Goal: Find specific page/section: Find specific page/section

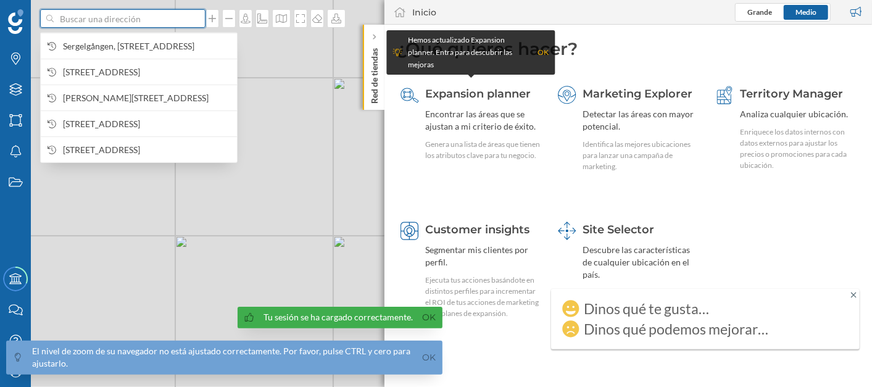
click at [100, 24] on input at bounding box center [123, 18] width 138 height 19
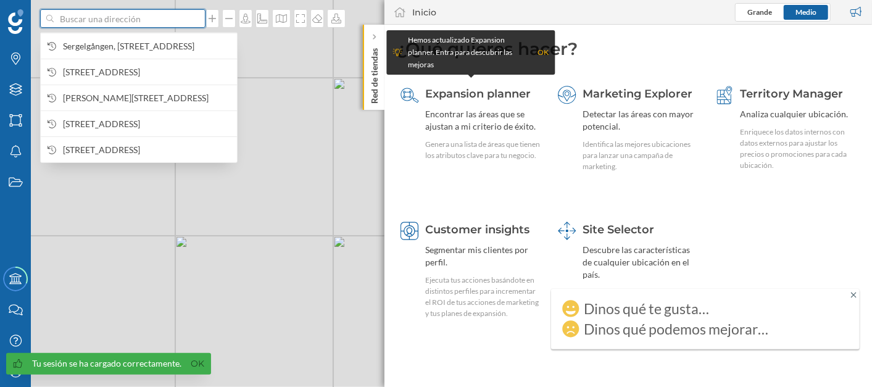
click at [91, 17] on input at bounding box center [123, 18] width 138 height 19
paste input "[GEOGRAPHIC_DATA]"
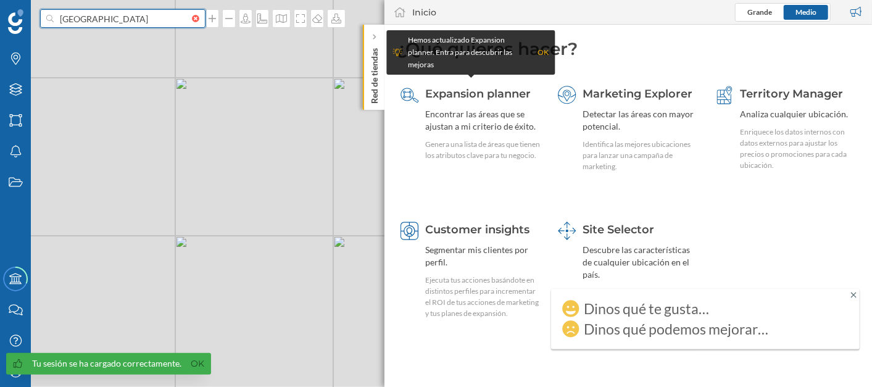
type input "[GEOGRAPHIC_DATA]"
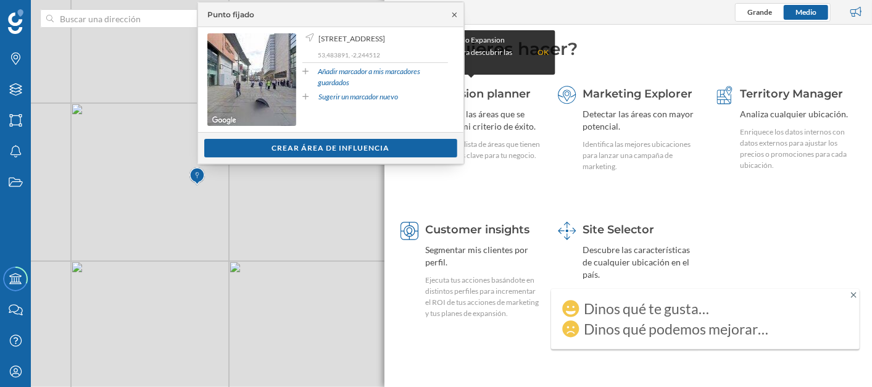
click at [452, 13] on icon at bounding box center [454, 14] width 4 height 4
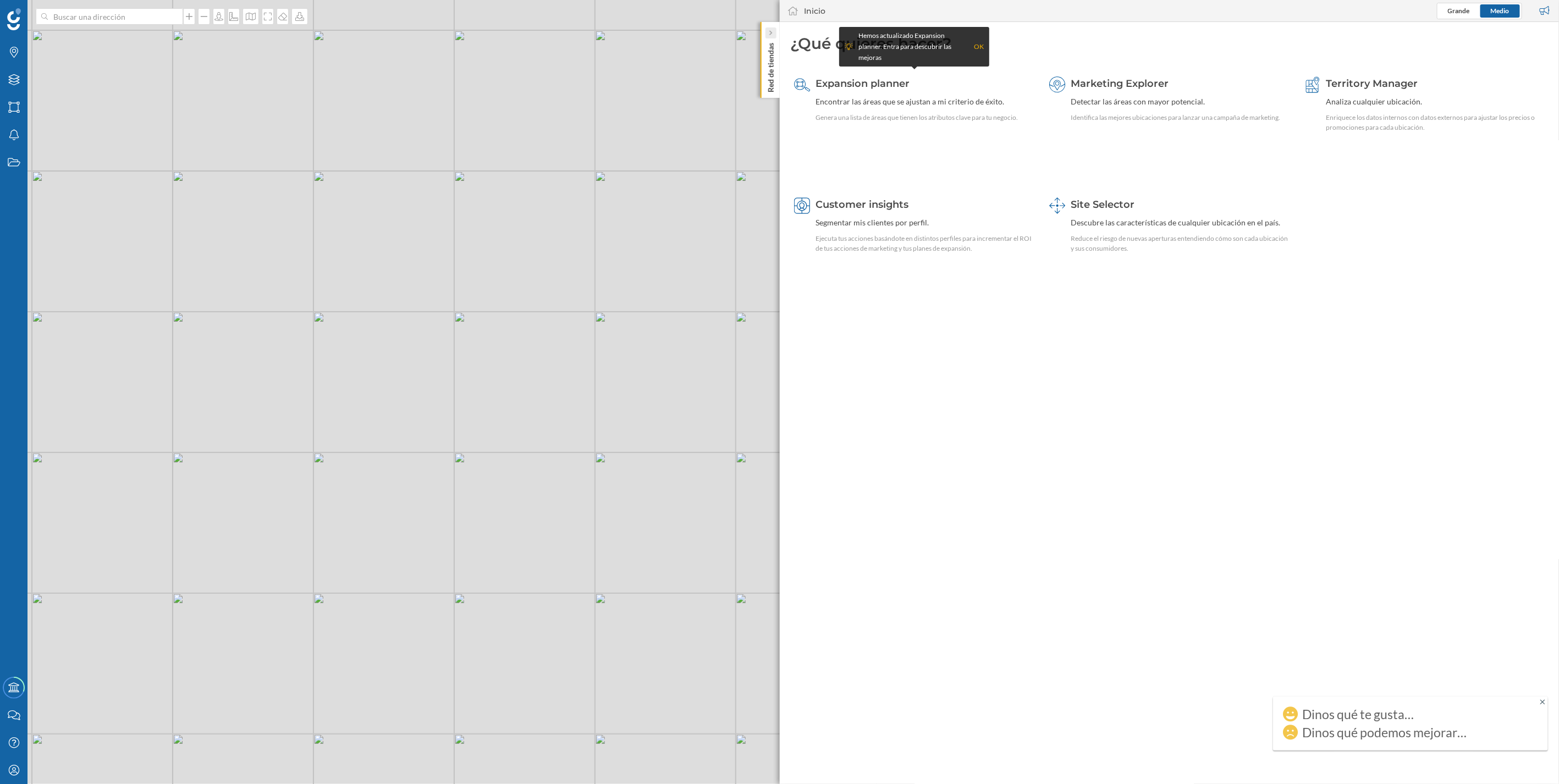
click at [771, 32] on icon at bounding box center [770, 34] width 3 height 5
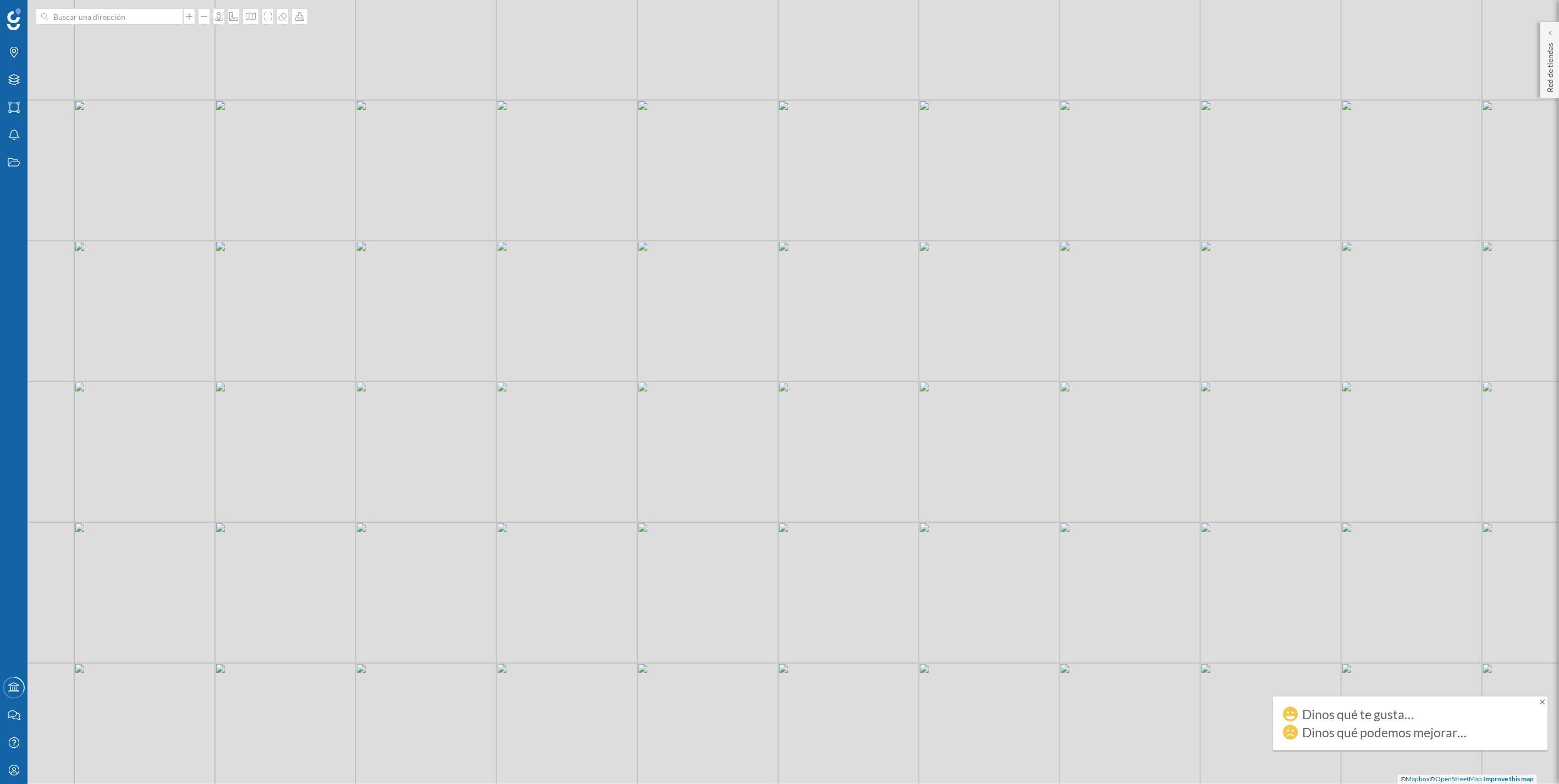
drag, startPoint x: 648, startPoint y: 469, endPoint x: 779, endPoint y: 350, distance: 177.0
click at [776, 344] on div "© Mapbox © OpenStreetMap Improve this map" at bounding box center [779, 392] width 1559 height 784
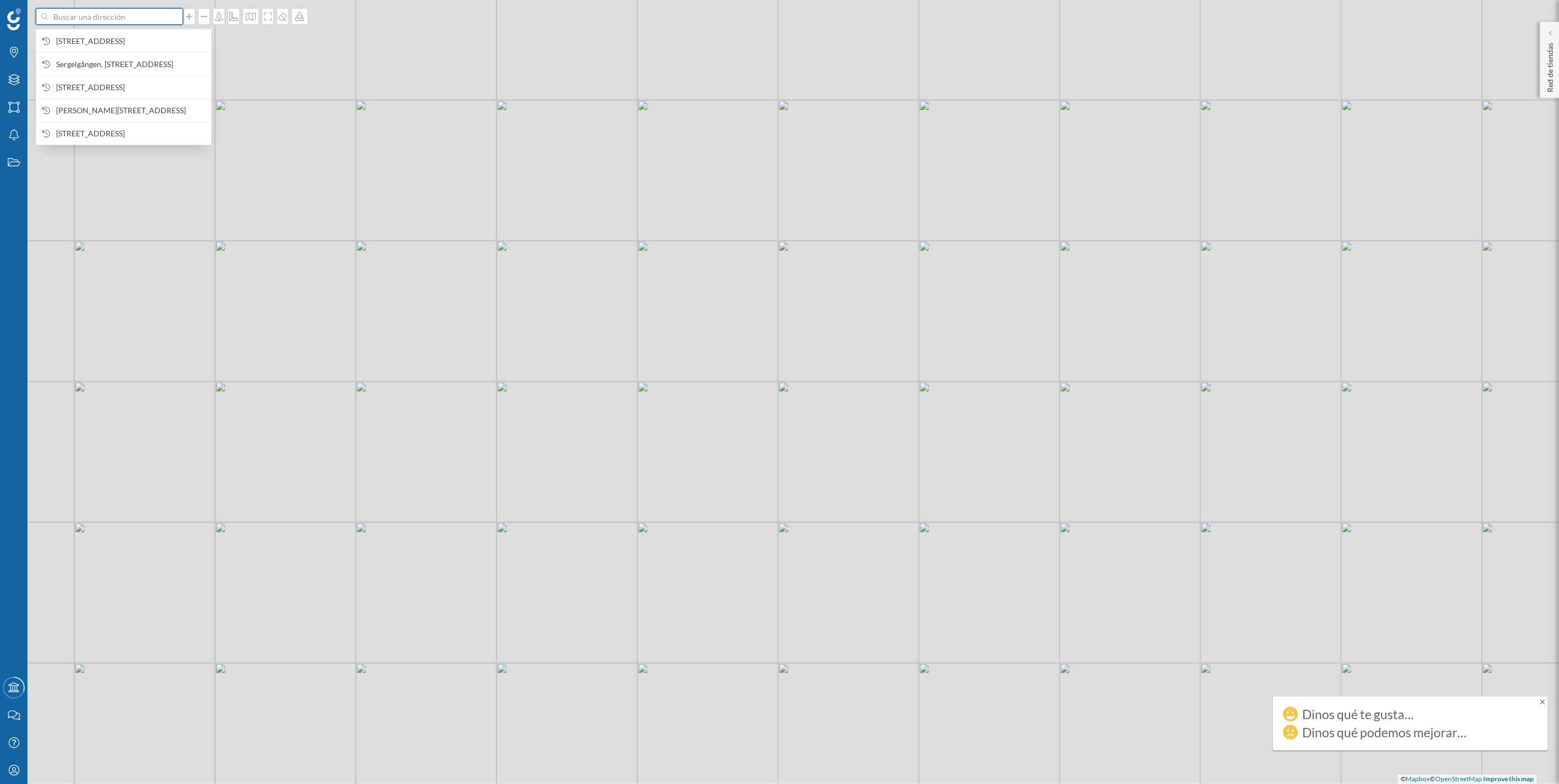
click at [138, 20] on input at bounding box center [110, 16] width 123 height 17
click at [125, 37] on span "[STREET_ADDRESS]" at bounding box center [131, 41] width 150 height 11
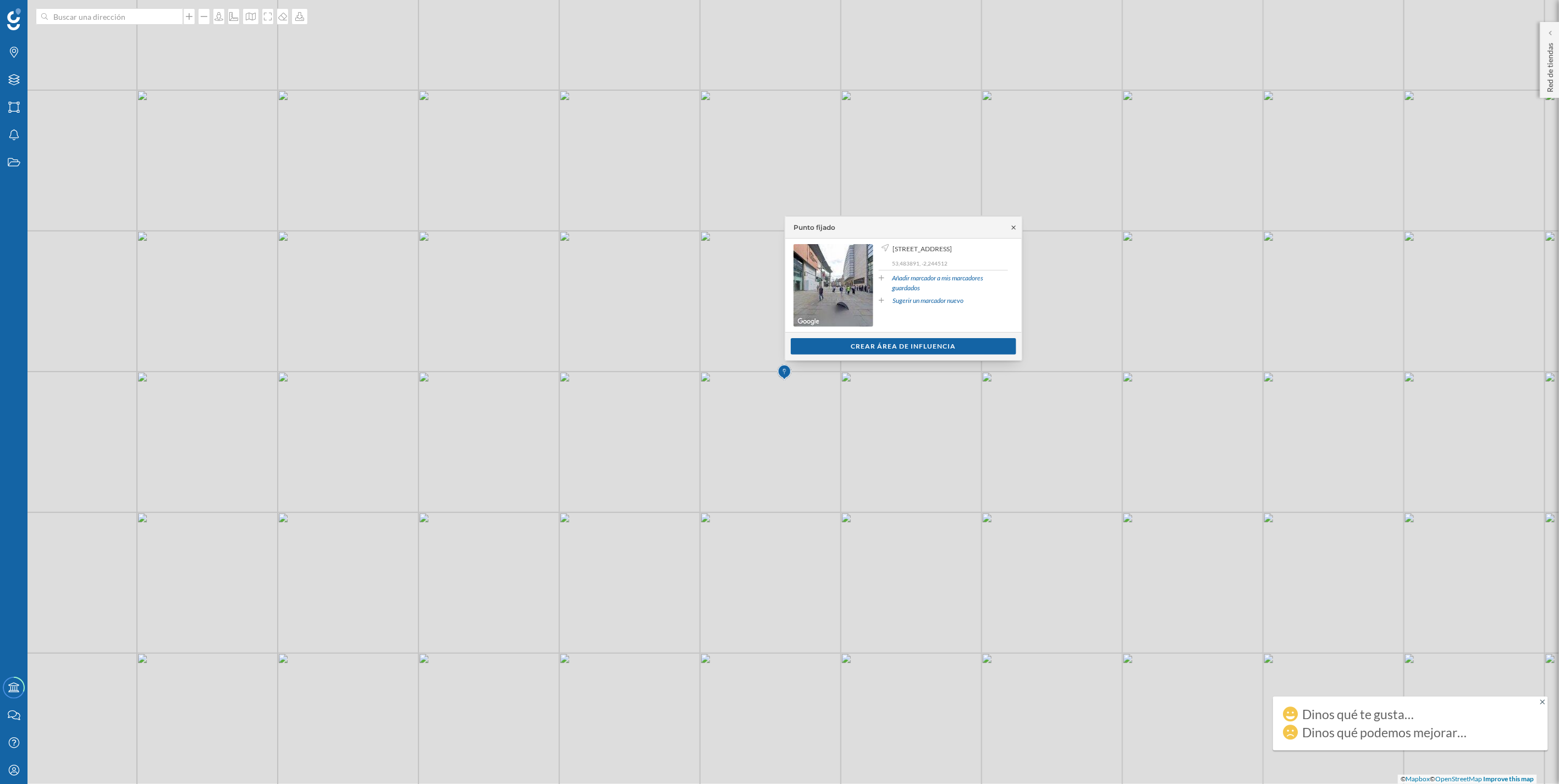
click at [776, 227] on icon at bounding box center [1013, 227] width 8 height 6
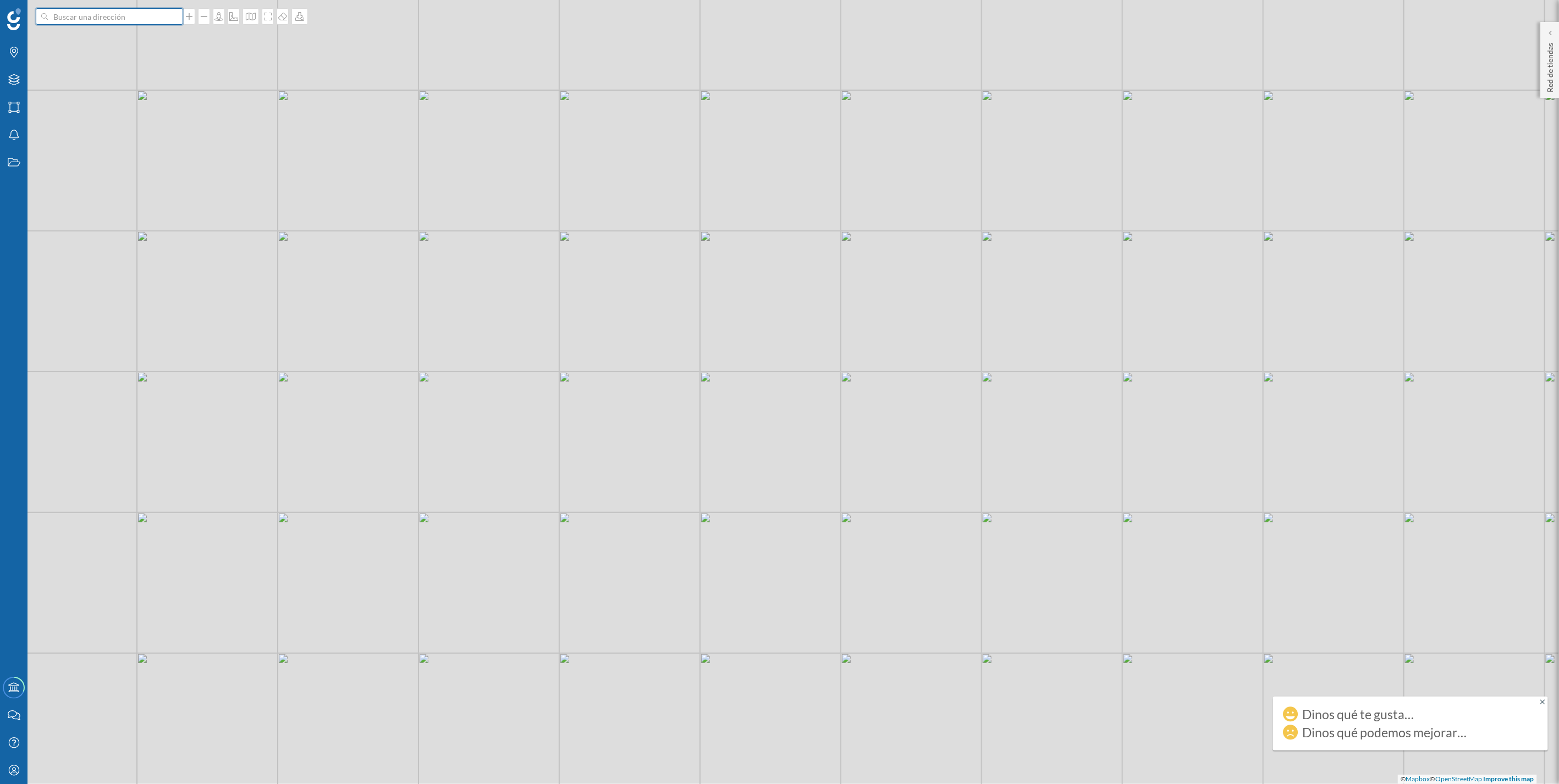
click at [114, 24] on input at bounding box center [110, 16] width 123 height 17
type input "the printworks [GEOGRAPHIC_DATA]"
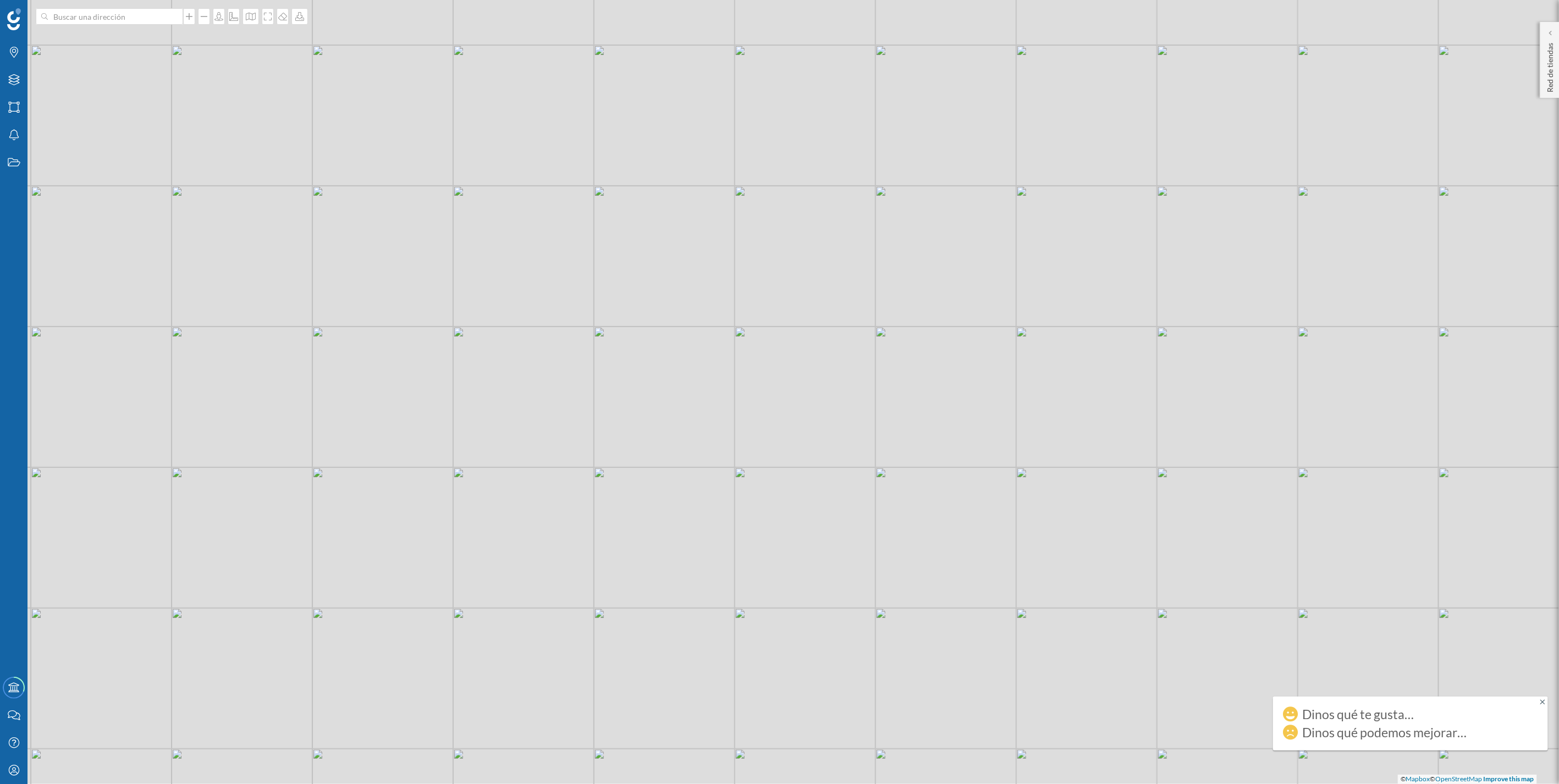
drag, startPoint x: 640, startPoint y: 534, endPoint x: 710, endPoint y: 470, distance: 94.8
click at [710, 344] on div "© Mapbox © OpenStreetMap Improve this map" at bounding box center [779, 392] width 1559 height 784
click at [134, 23] on input at bounding box center [110, 16] width 123 height 17
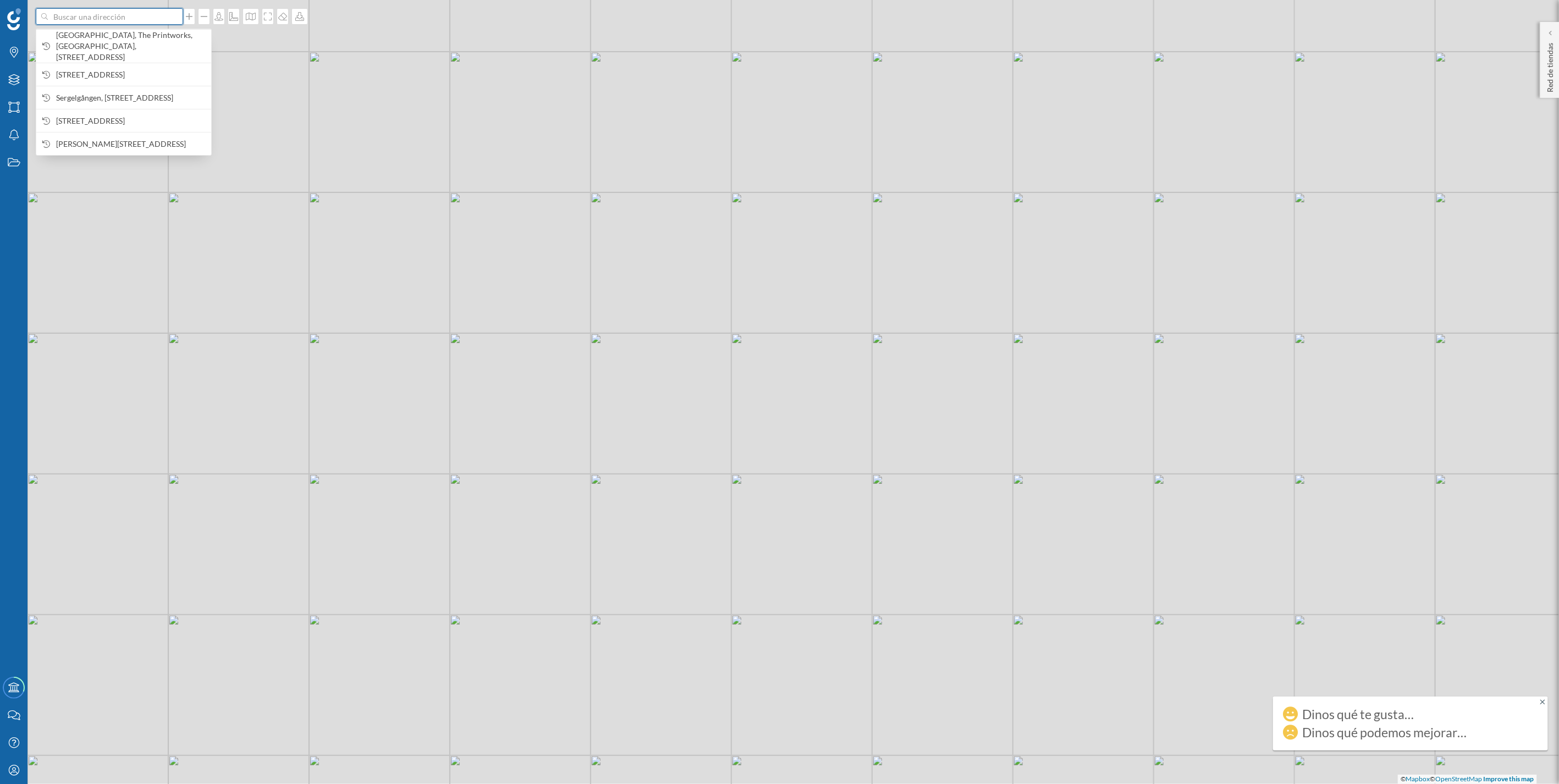
paste input "[GEOGRAPHIC_DATA]"
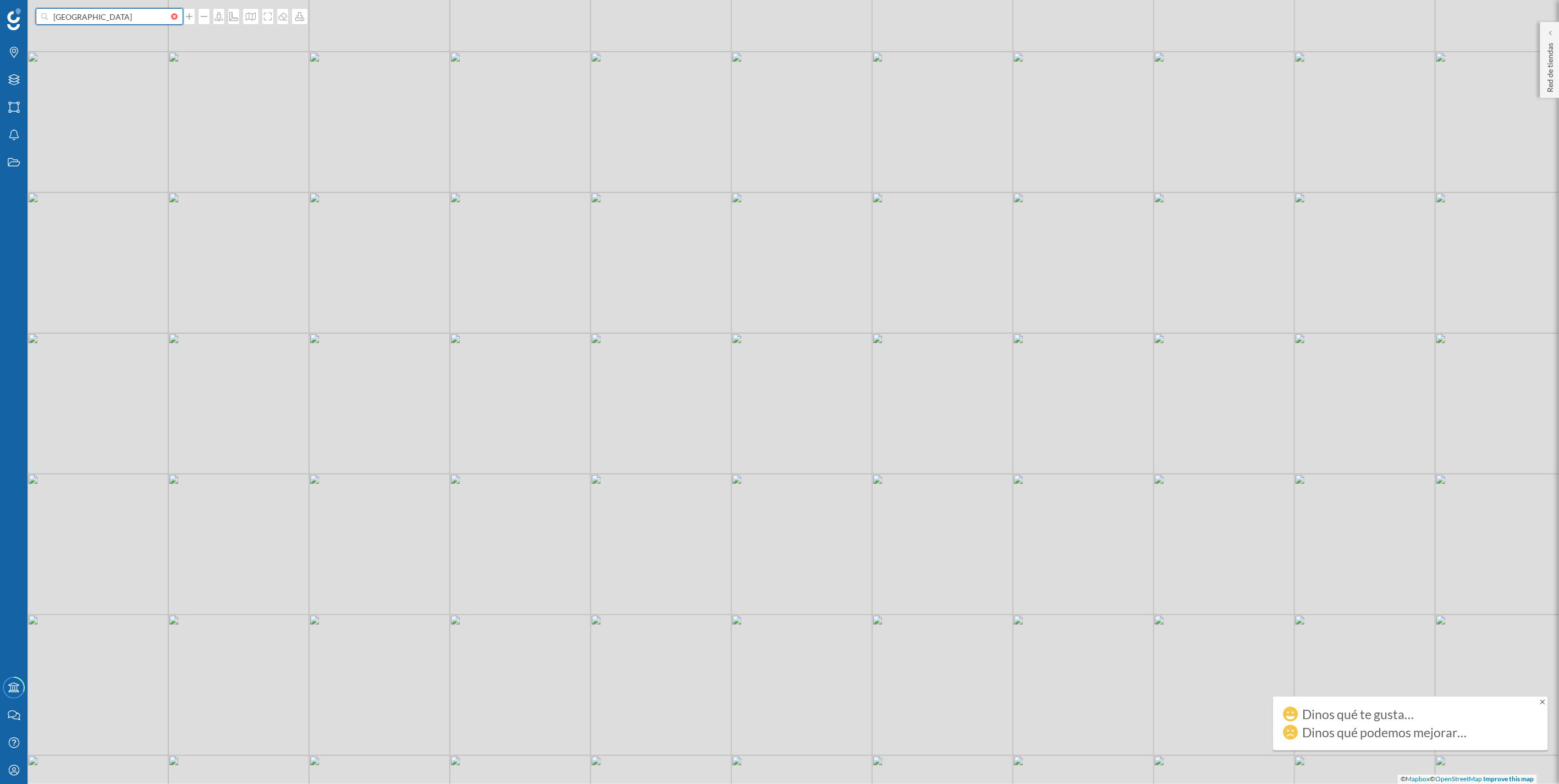
type input "[GEOGRAPHIC_DATA]"
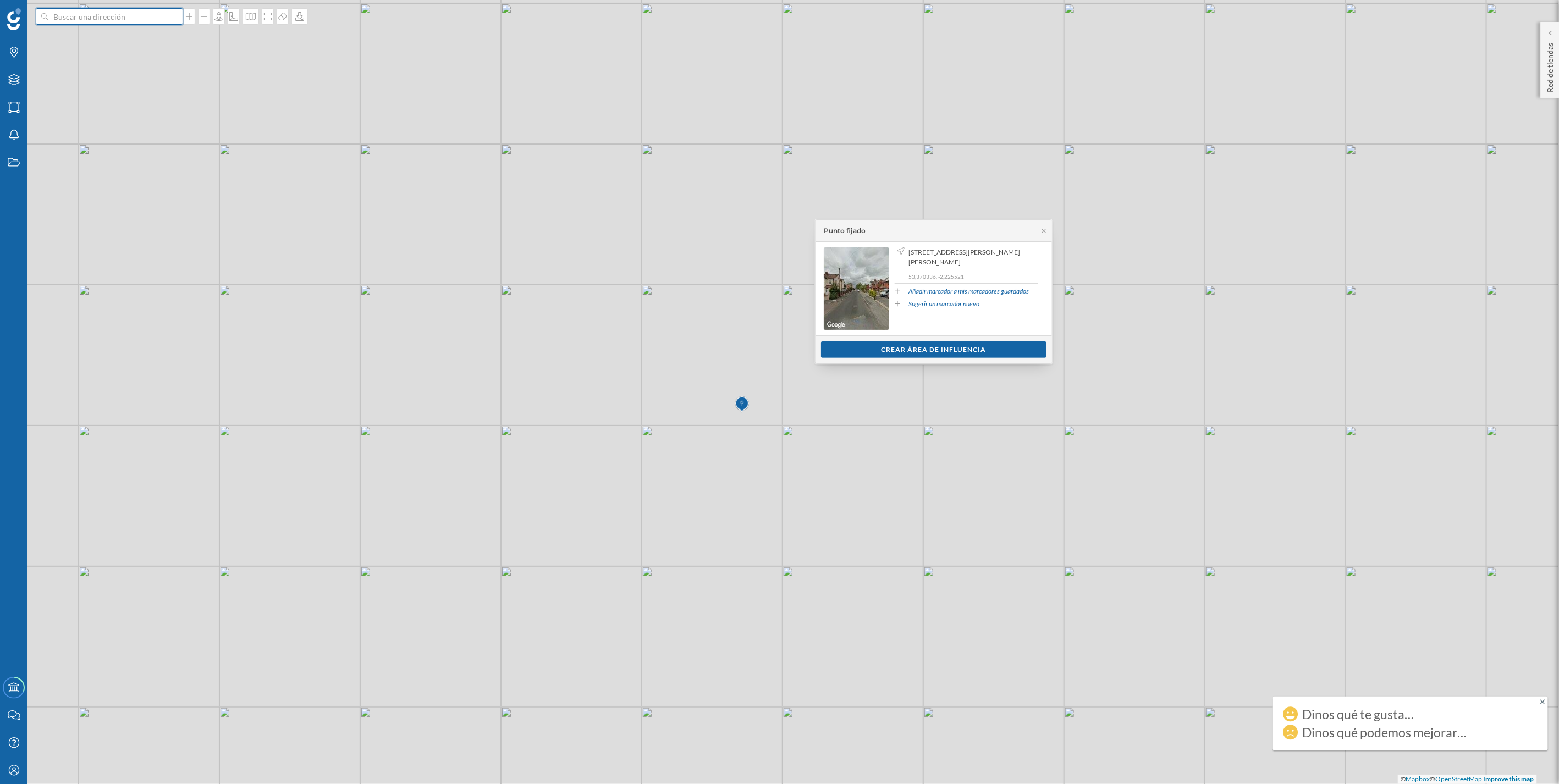
click at [112, 24] on input at bounding box center [110, 16] width 123 height 17
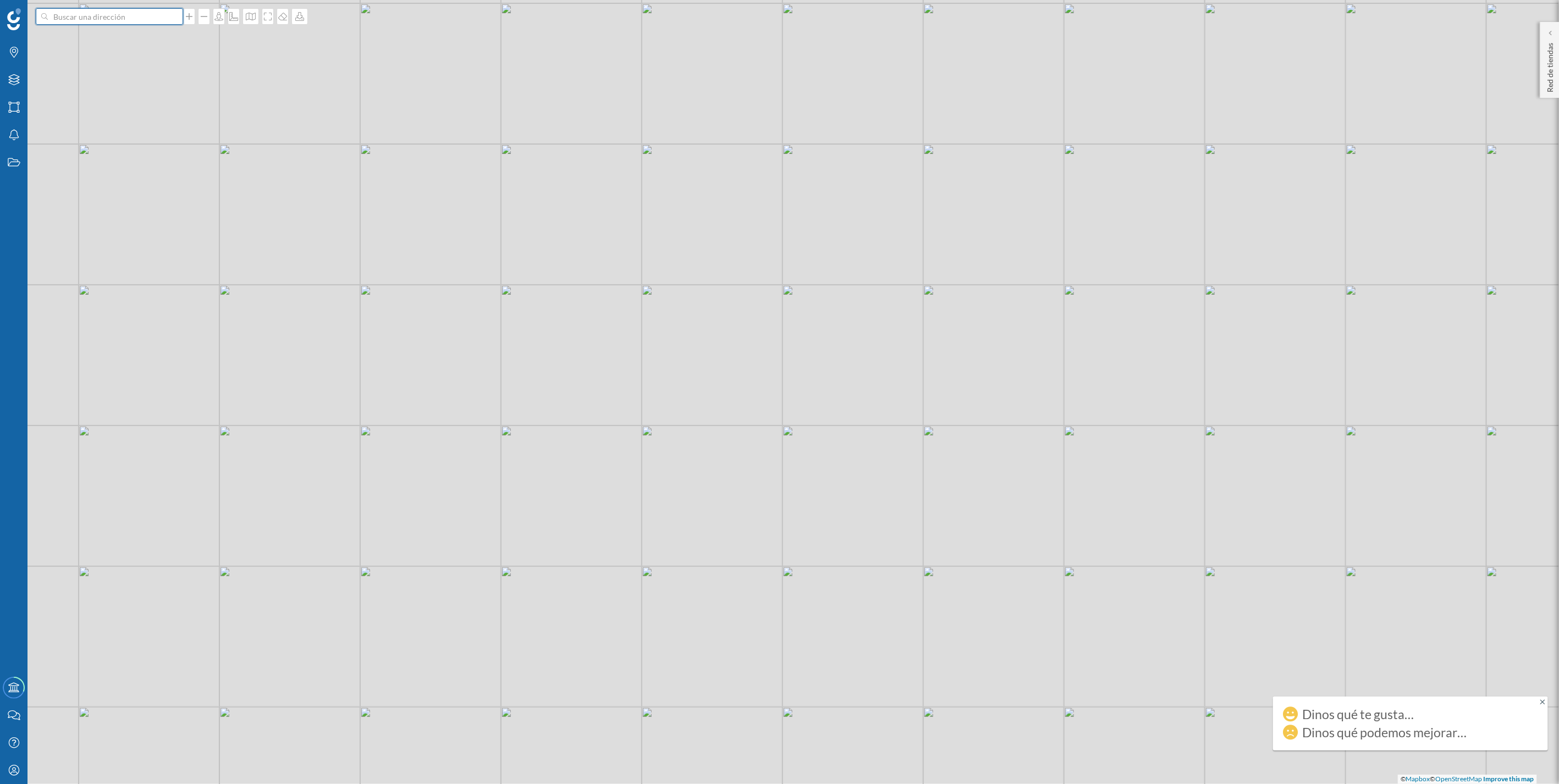
paste input "[GEOGRAPHIC_DATA]"
type input "[GEOGRAPHIC_DATA]"
